Goal: Obtain resource: Obtain resource

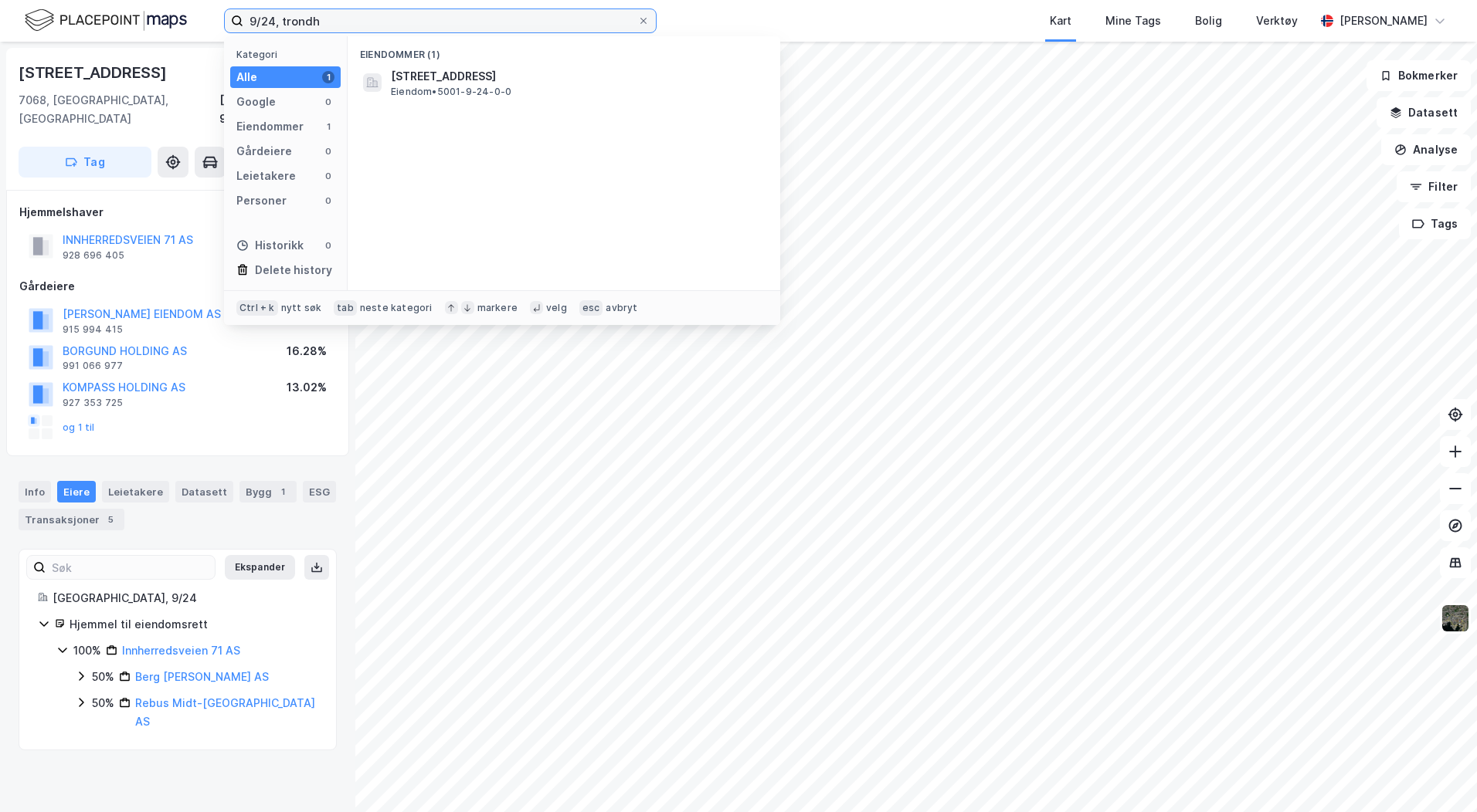
drag, startPoint x: 311, startPoint y: 23, endPoint x: 168, endPoint y: 18, distance: 143.1
click at [176, 19] on div "9/24, trondh Kategori Alle 1 Google 0 Eiendommer 1 Gårdeiere 0 Leietakere 0 Per…" at bounding box center [738, 21] width 1477 height 42
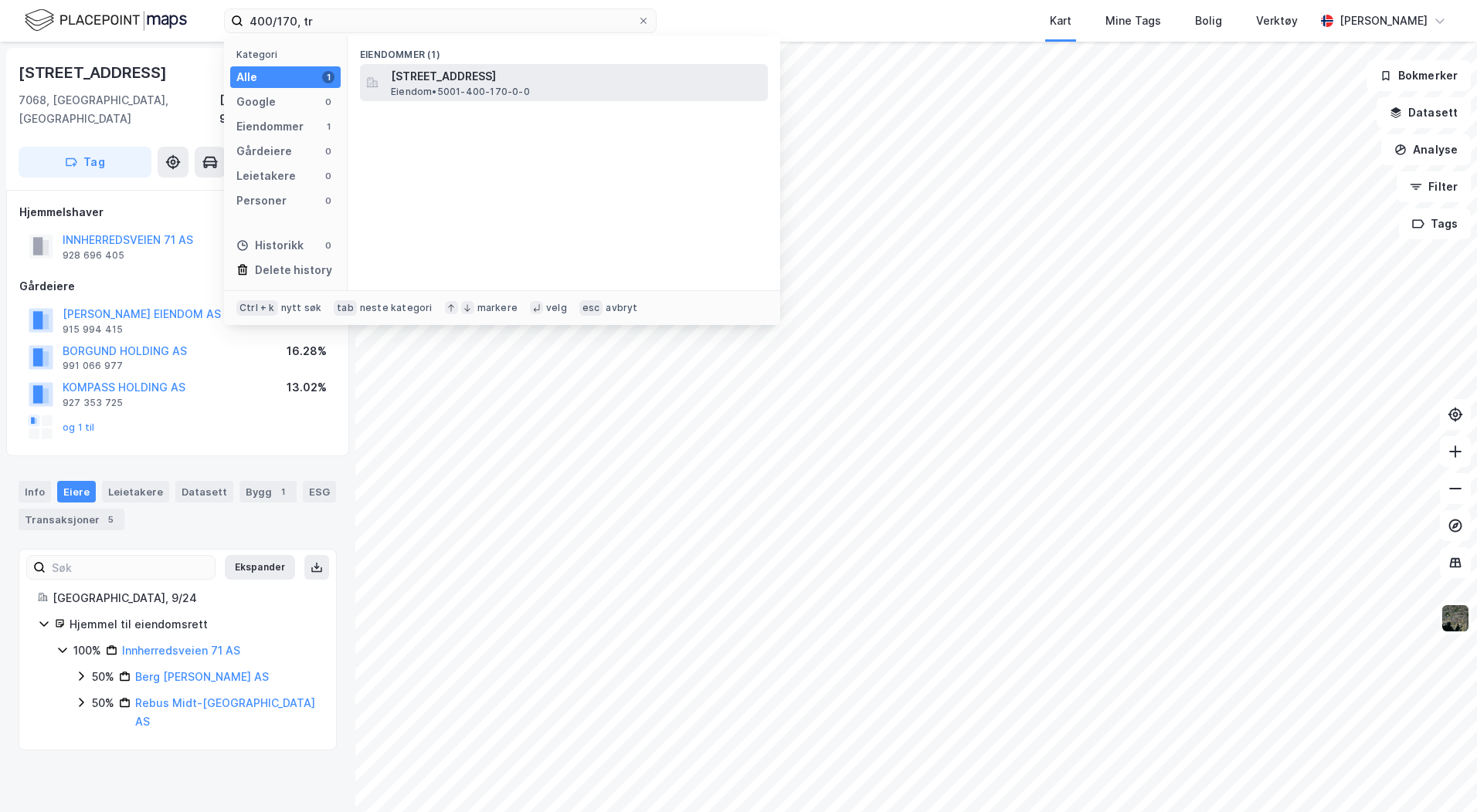
click at [420, 83] on span "[STREET_ADDRESS]" at bounding box center [576, 77] width 371 height 18
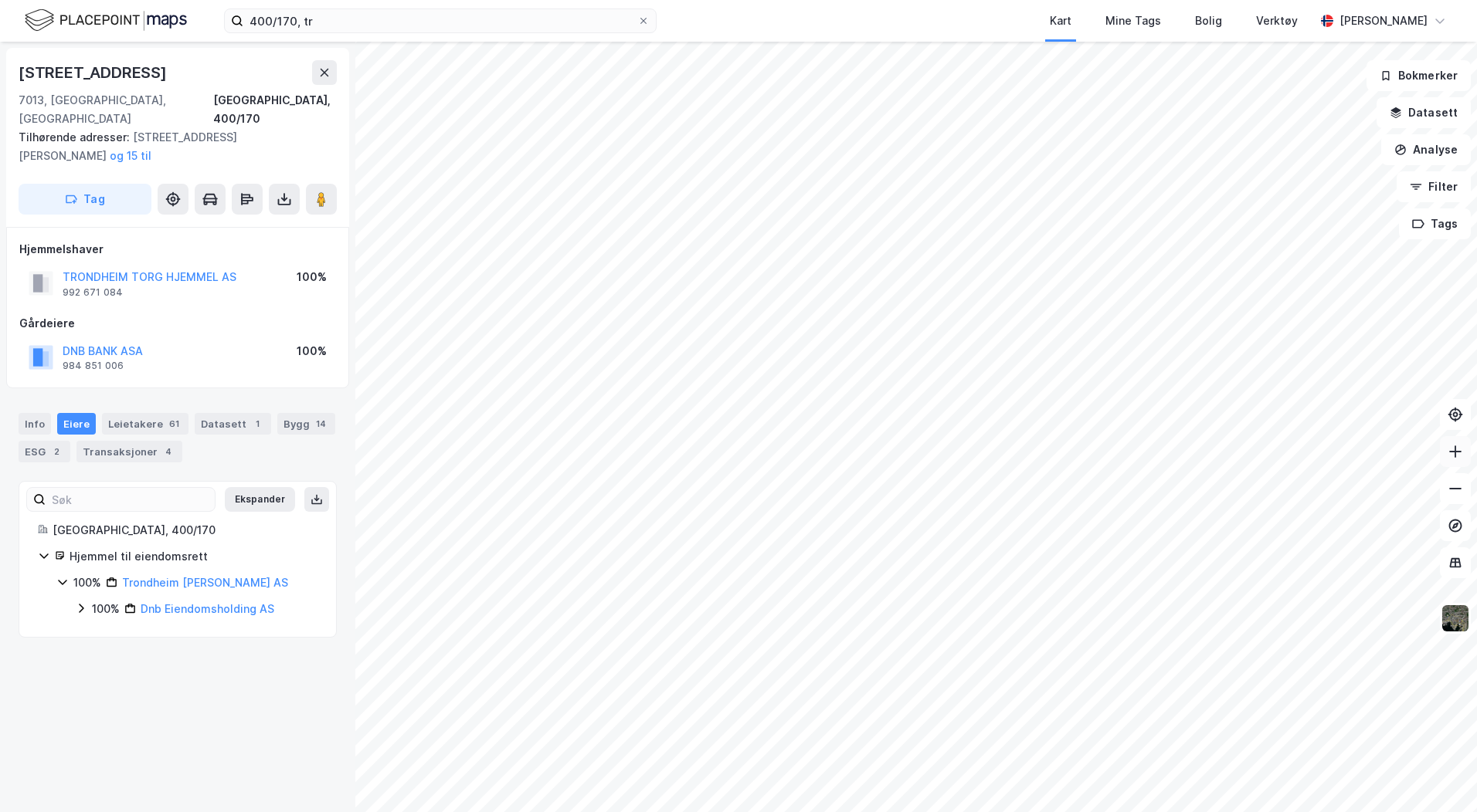
click at [1450, 455] on icon at bounding box center [1455, 452] width 16 height 16
click at [173, 576] on link "Trondheim [PERSON_NAME] AS" at bounding box center [204, 583] width 166 height 13
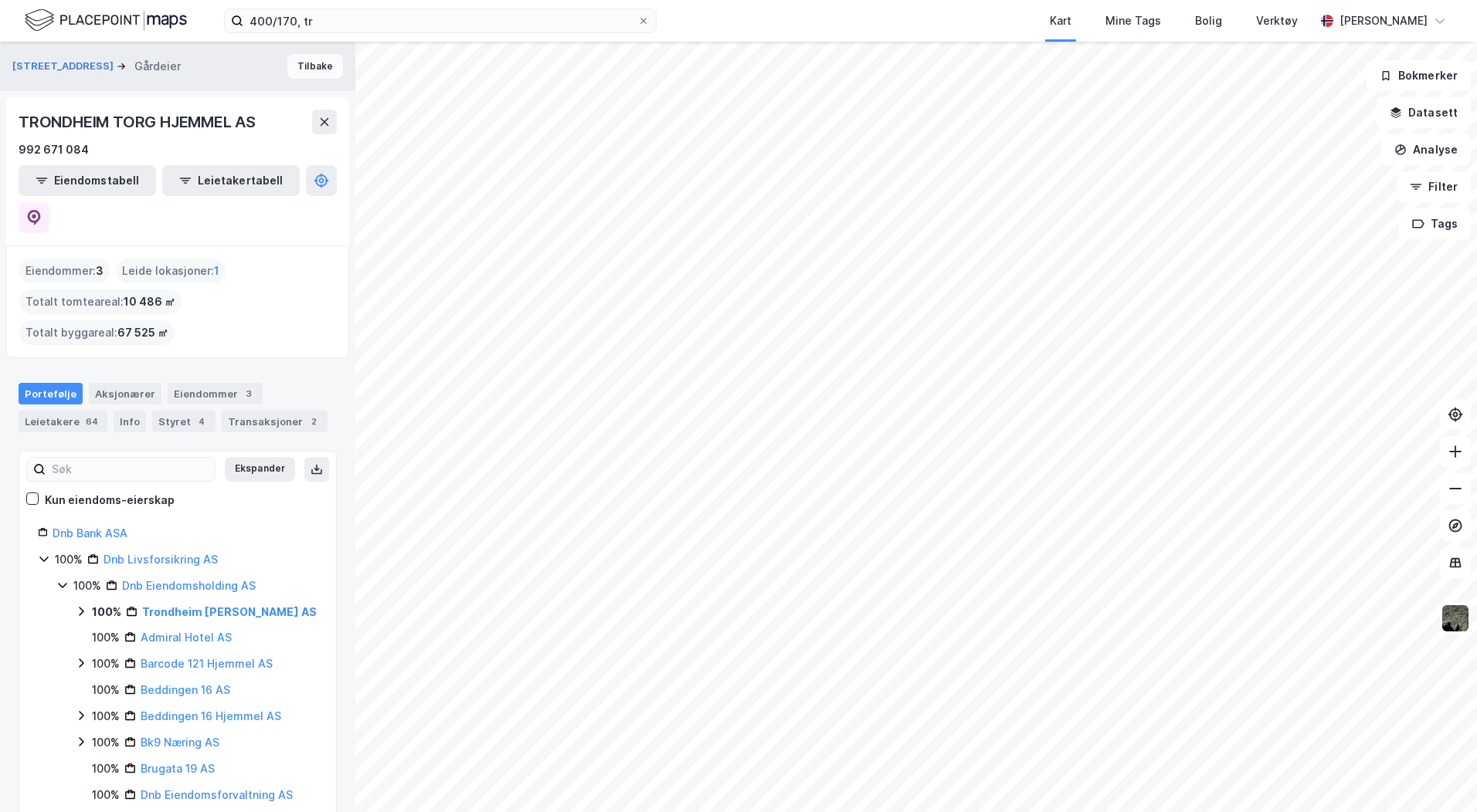
click at [316, 68] on button "Tilbake" at bounding box center [315, 67] width 56 height 25
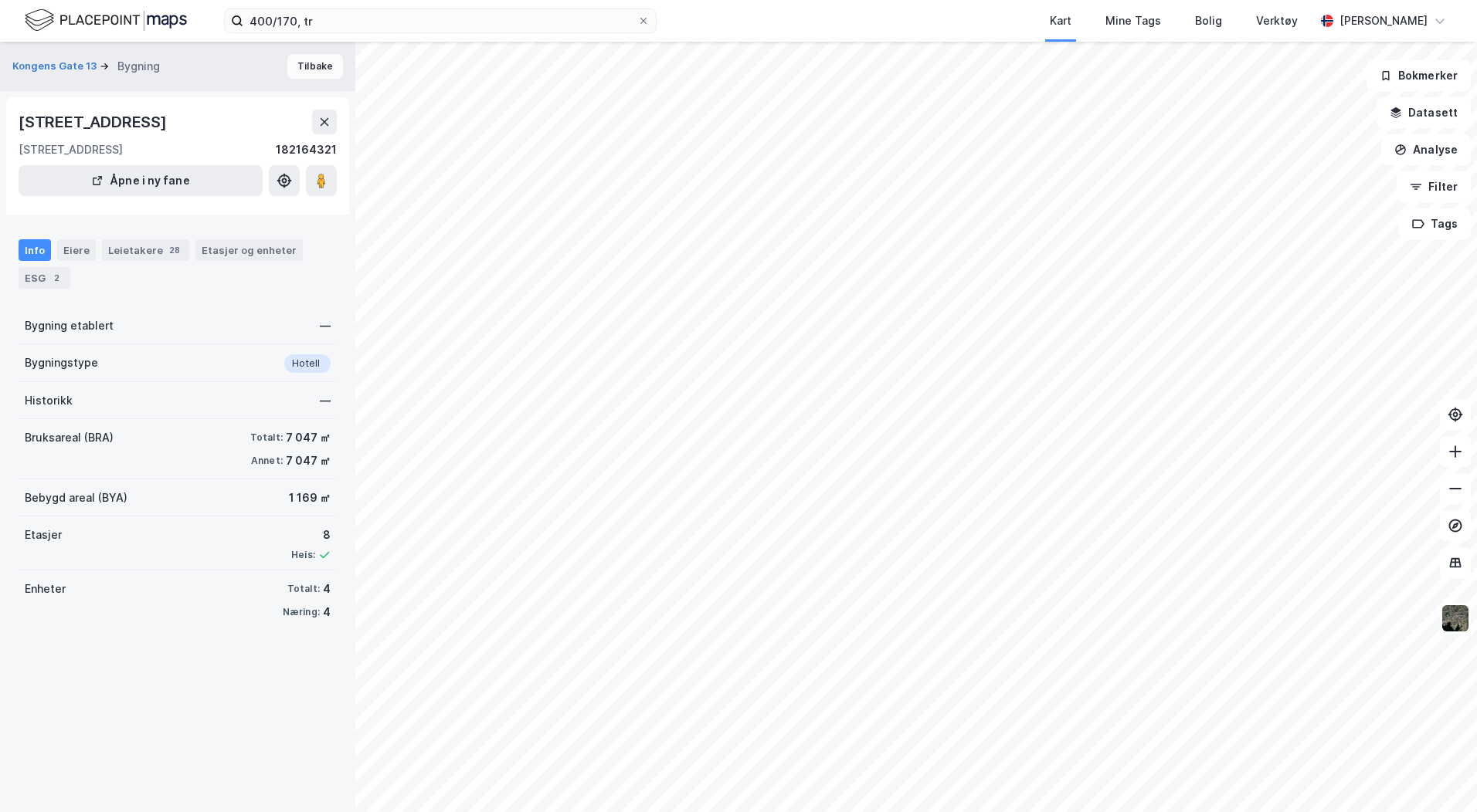
click at [321, 64] on button "Tilbake" at bounding box center [315, 67] width 56 height 25
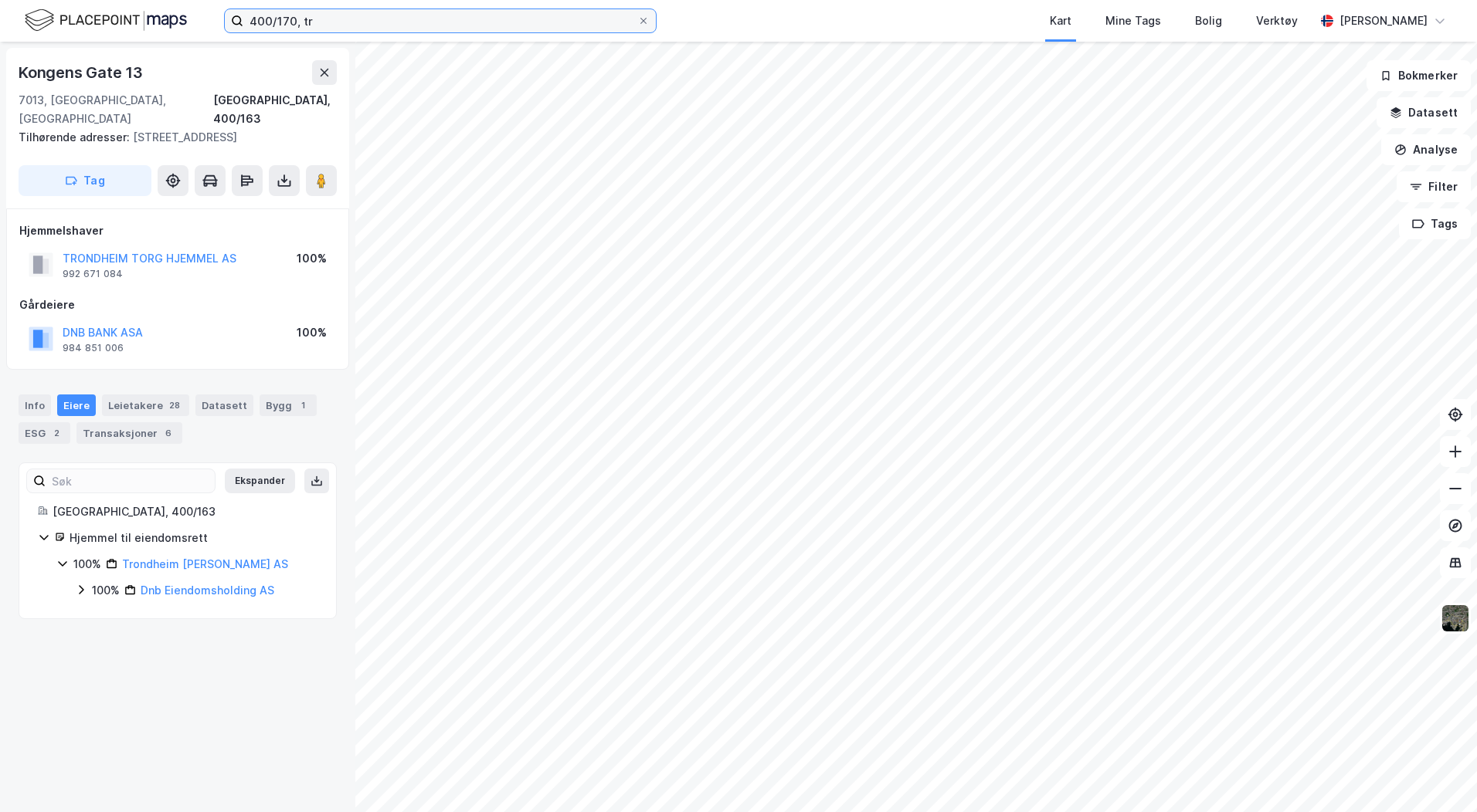
click at [287, 18] on input "400/170, tr" at bounding box center [440, 21] width 394 height 23
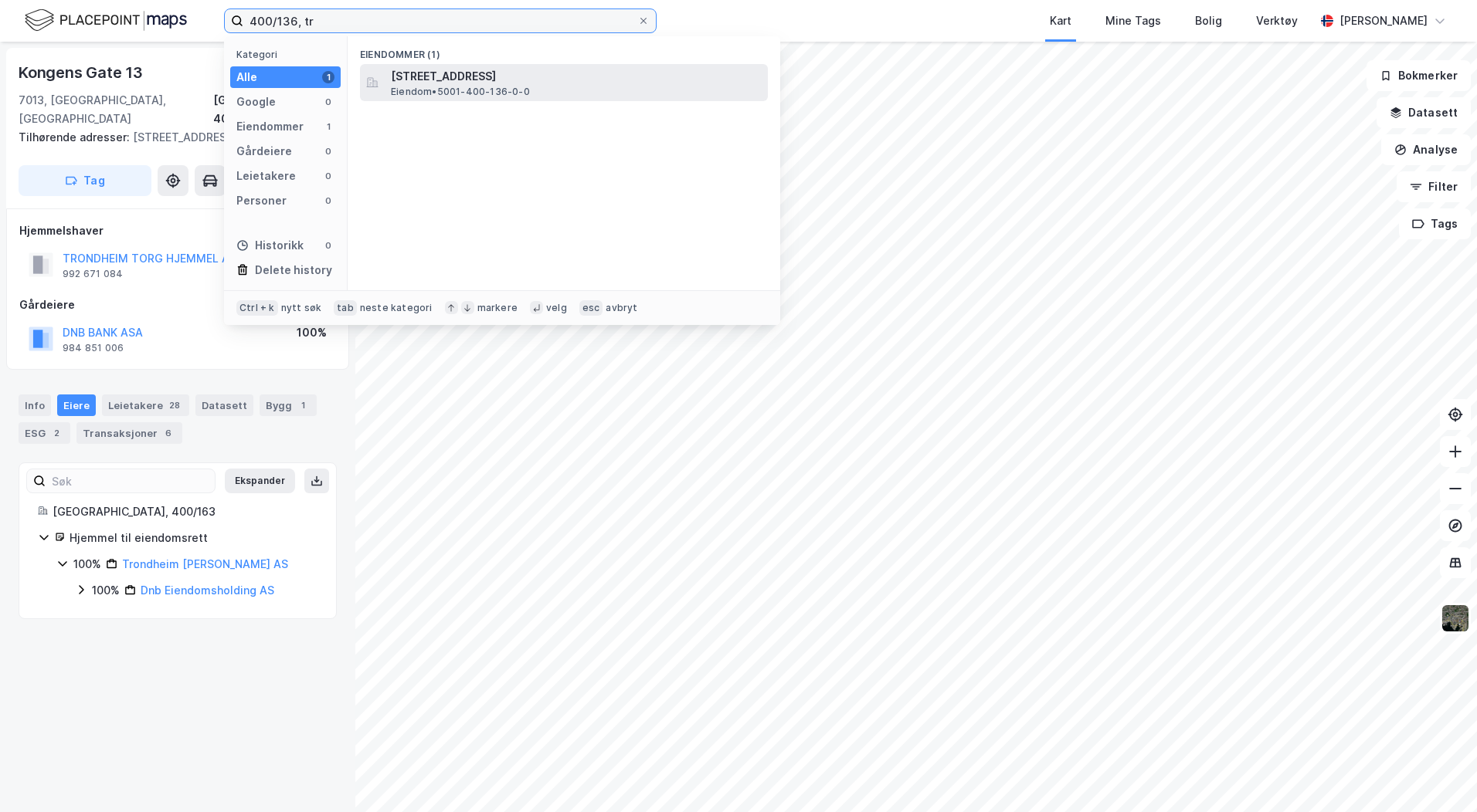
type input "400/136, tr"
click at [418, 86] on span "Eiendom • 5001-400-136-0-0" at bounding box center [460, 92] width 139 height 13
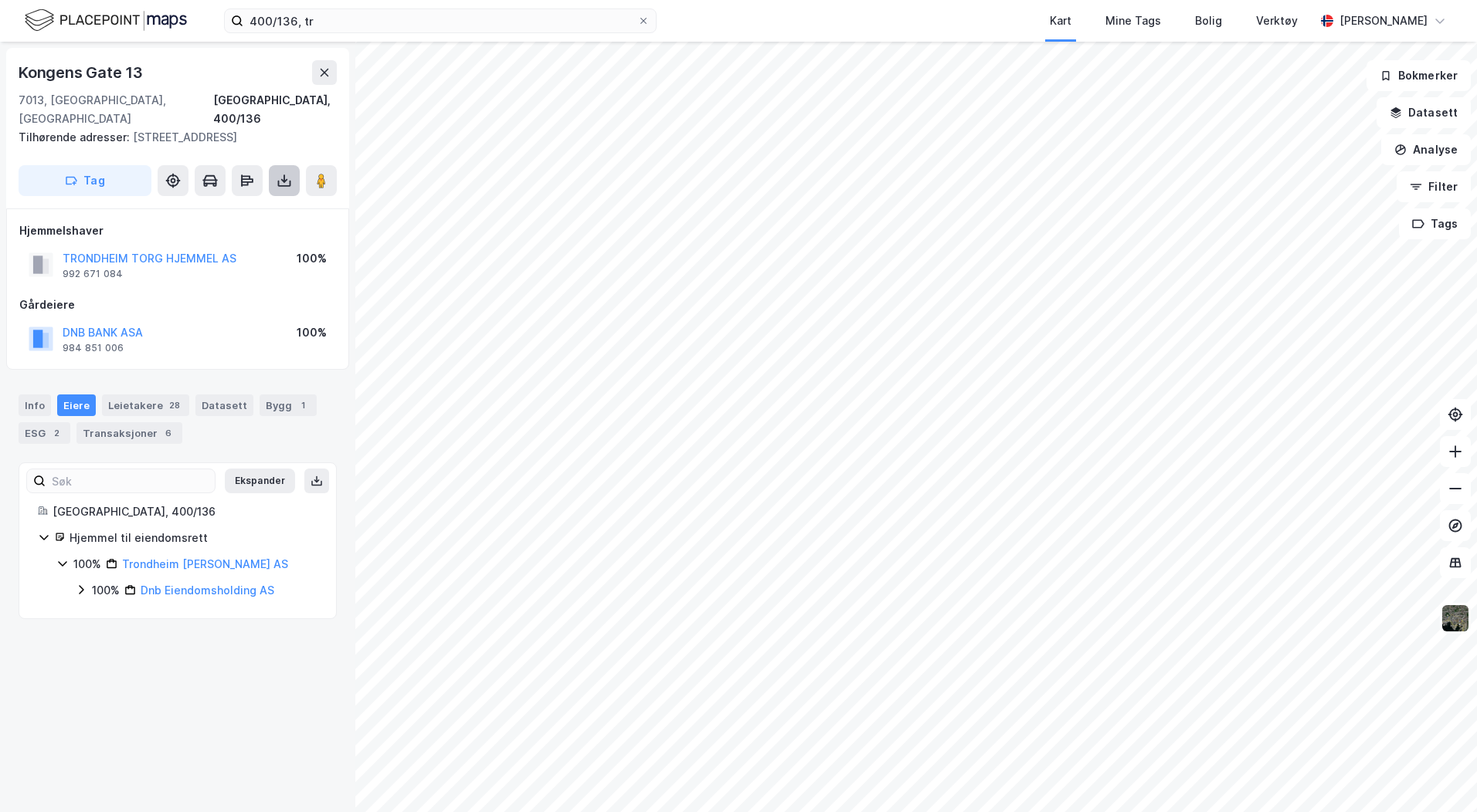
click at [282, 173] on icon at bounding box center [284, 180] width 16 height 16
click at [229, 205] on div "Last ned grunnbok" at bounding box center [207, 211] width 89 height 13
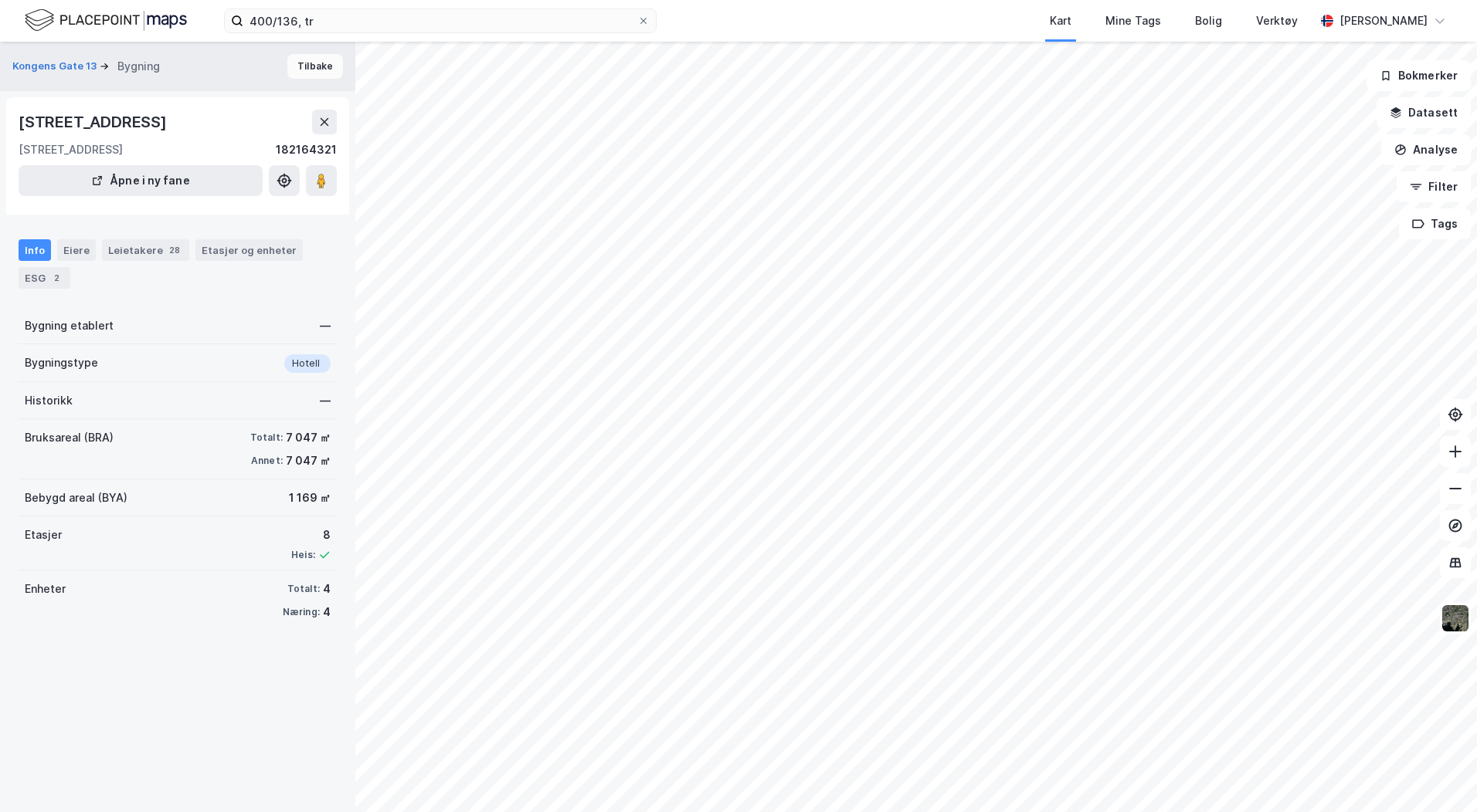
click at [319, 65] on button "Tilbake" at bounding box center [315, 67] width 56 height 25
click at [289, 63] on button "Tilbake" at bounding box center [315, 67] width 56 height 25
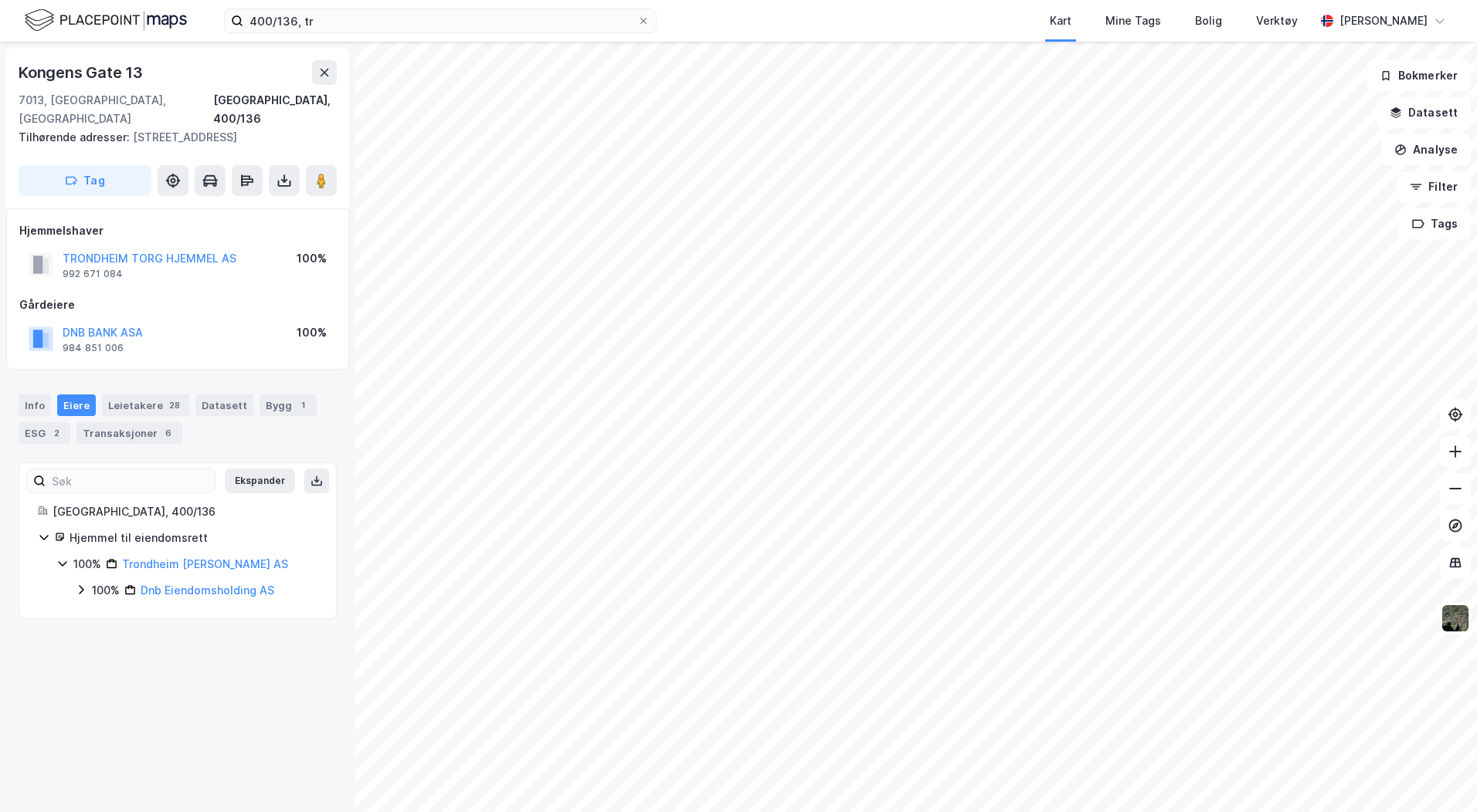
click at [202, 666] on div "[STREET_ADDRESS], 400/136 Tilhørende adresser: [STREET_ADDRESS] Tag Hjemmelshav…" at bounding box center [178, 427] width 355 height 770
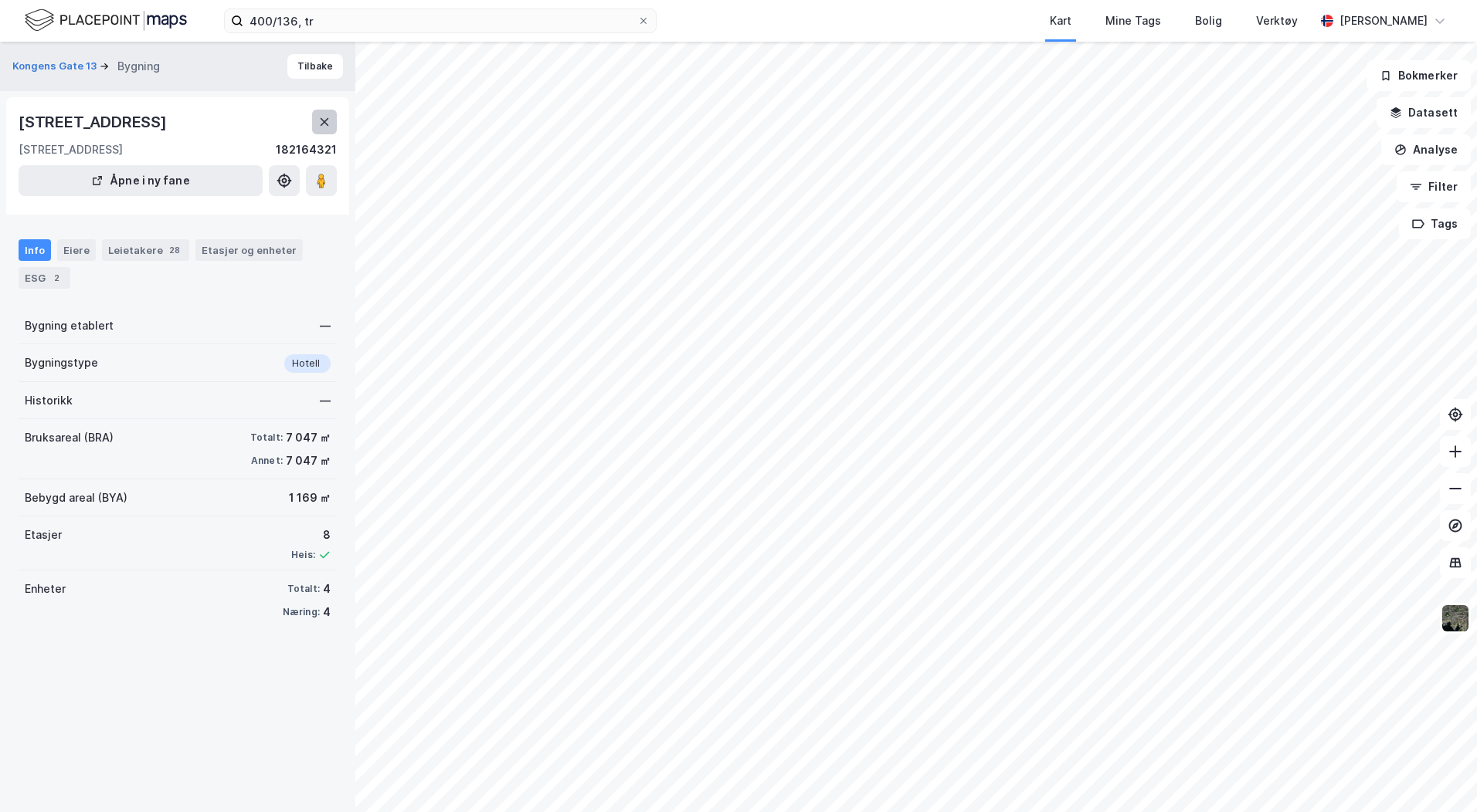
click at [319, 123] on icon at bounding box center [324, 122] width 13 height 13
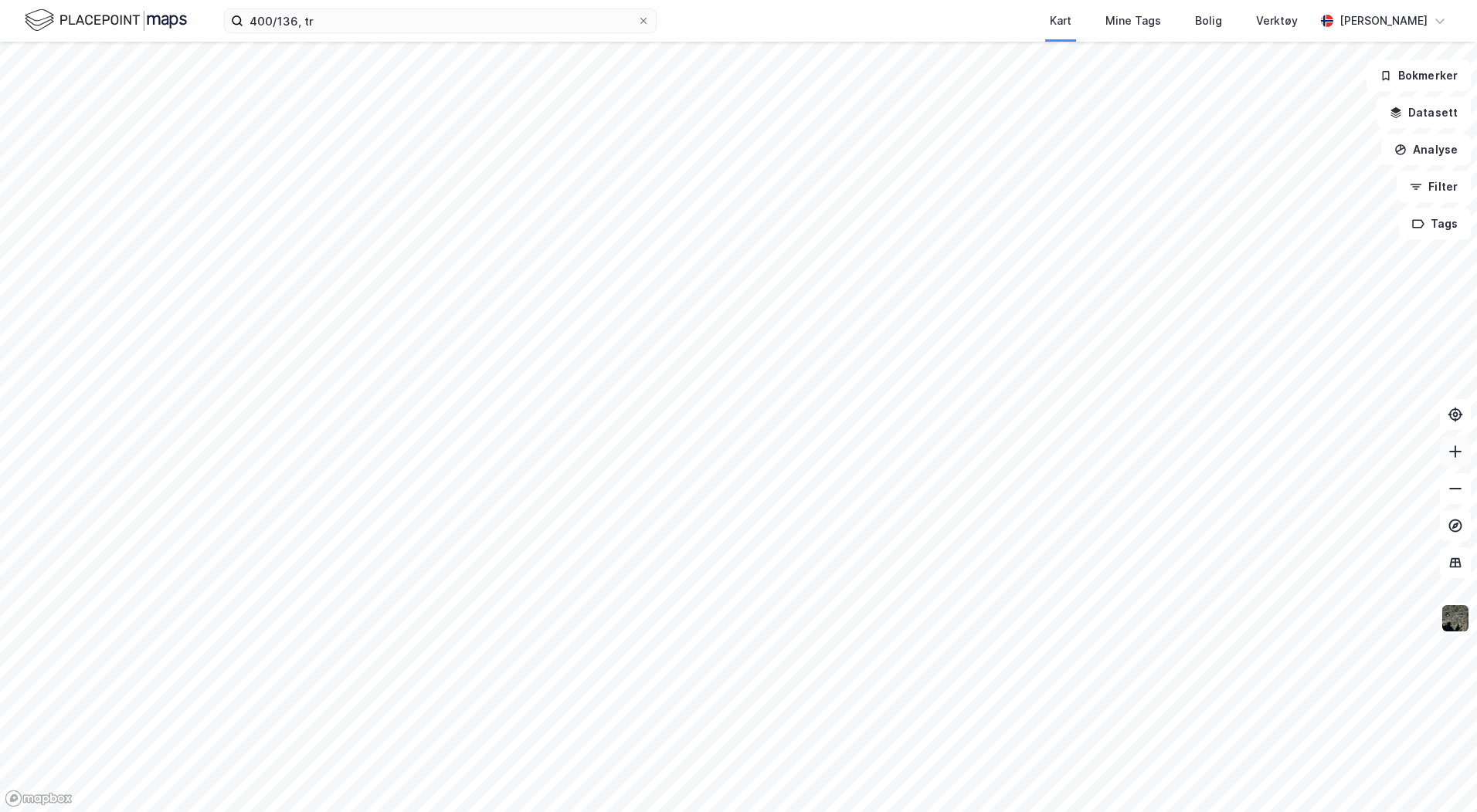
click at [1450, 449] on icon at bounding box center [1455, 452] width 16 height 16
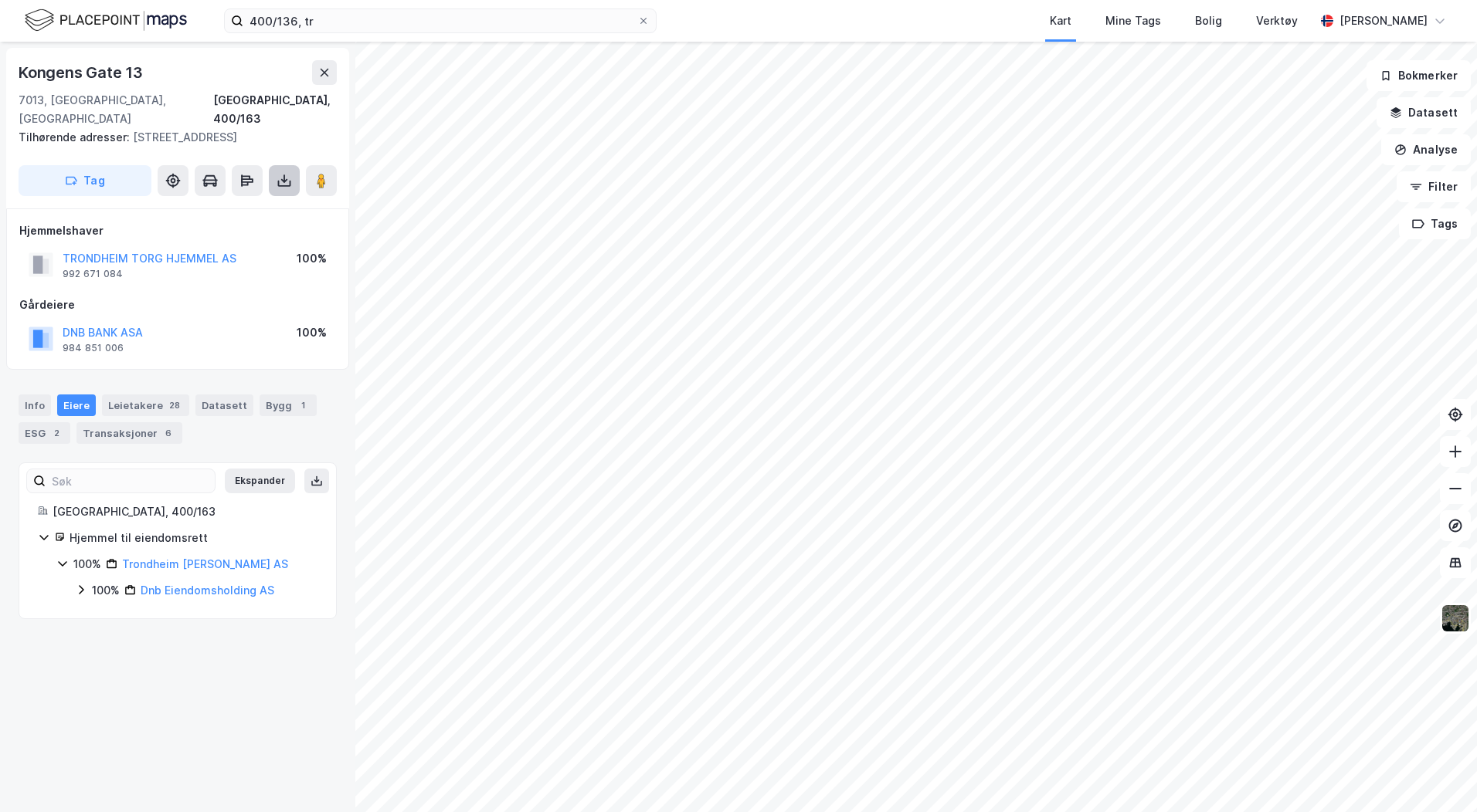
click at [275, 165] on button at bounding box center [284, 180] width 31 height 31
click at [244, 205] on div "Last ned grunnbok" at bounding box center [207, 211] width 89 height 13
click at [1448, 490] on icon at bounding box center [1455, 489] width 16 height 16
click at [1449, 490] on icon at bounding box center [1455, 489] width 16 height 16
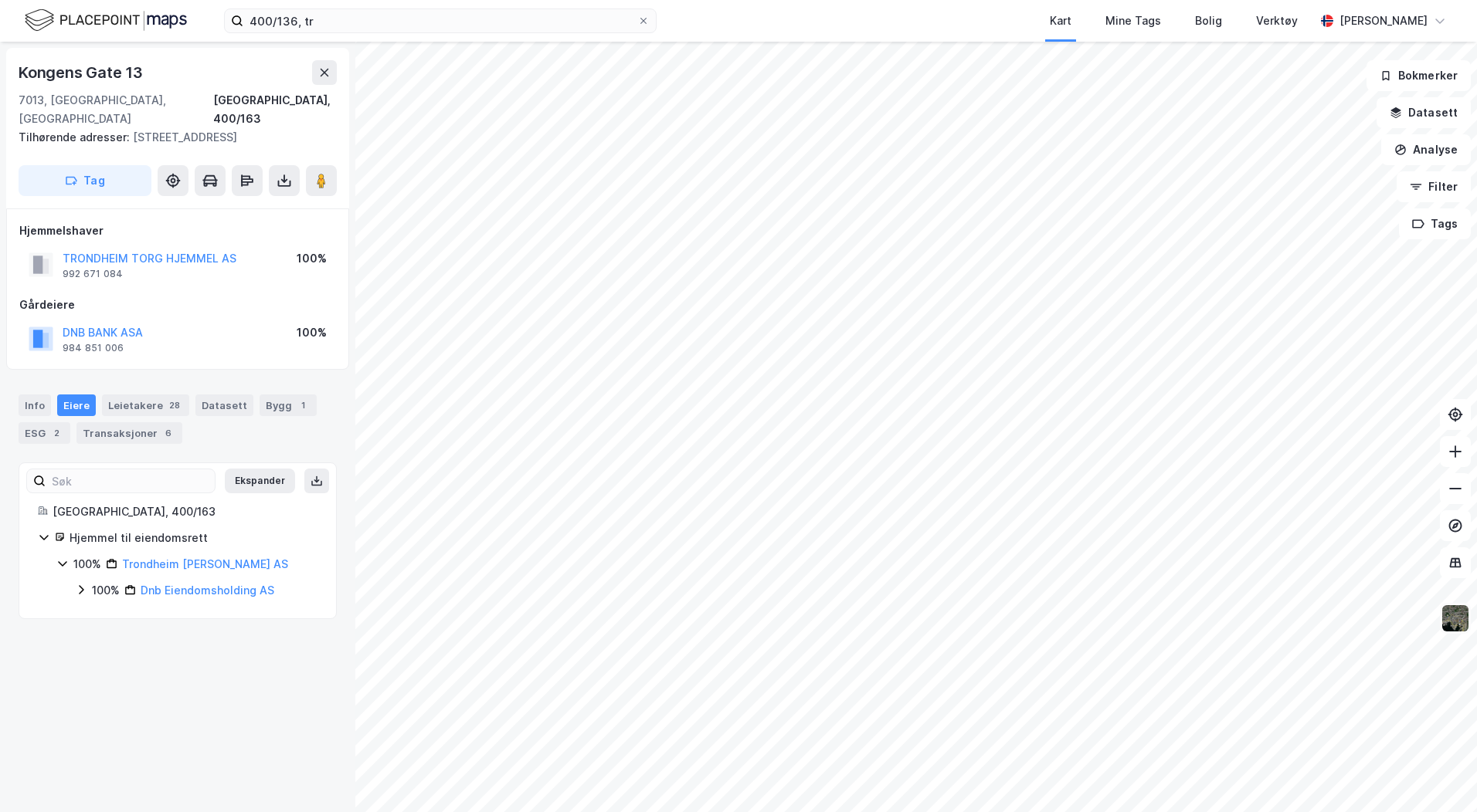
click at [1453, 624] on img at bounding box center [1454, 618] width 29 height 29
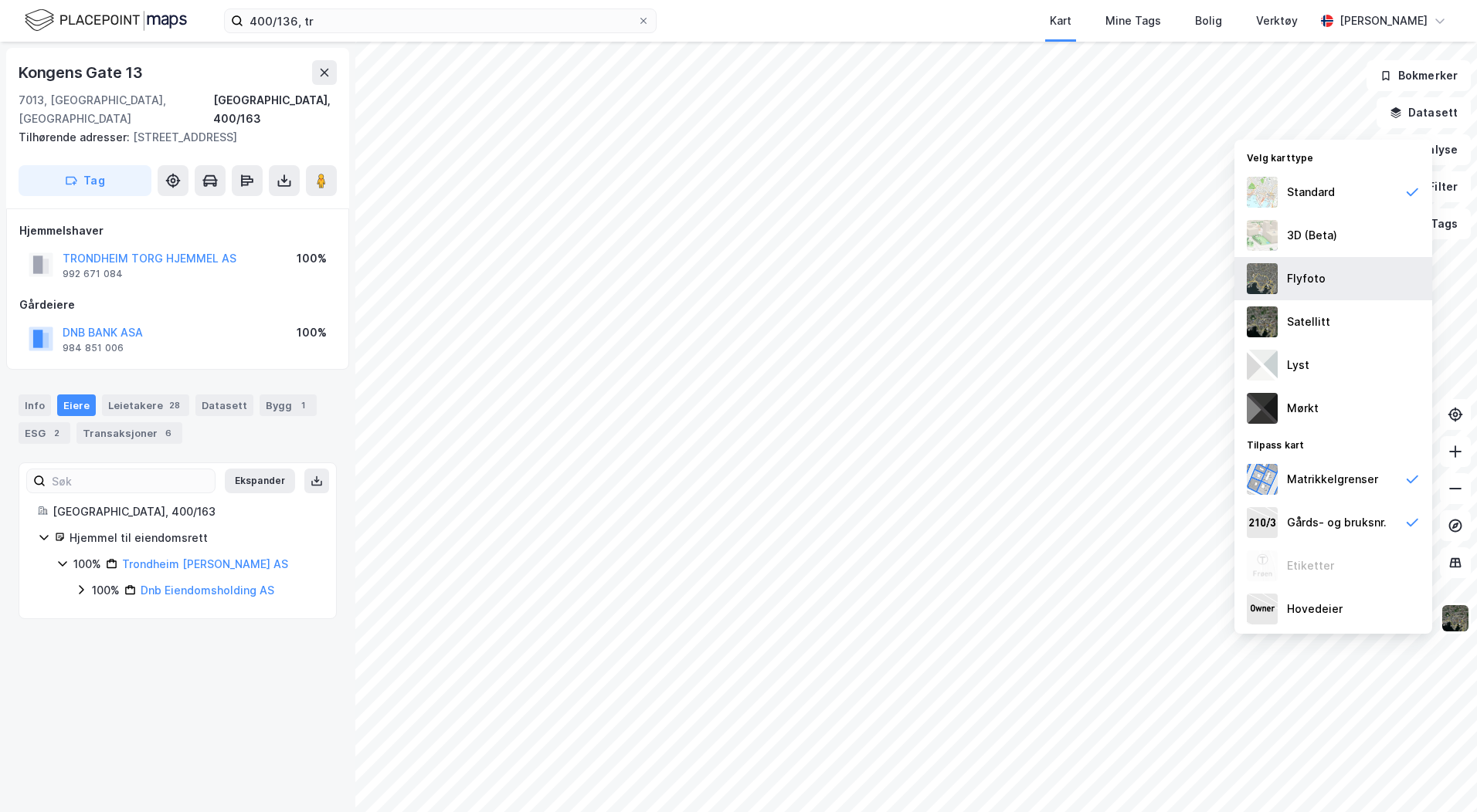
click at [1262, 276] on img at bounding box center [1262, 278] width 31 height 31
